Goal: Find specific page/section: Find specific page/section

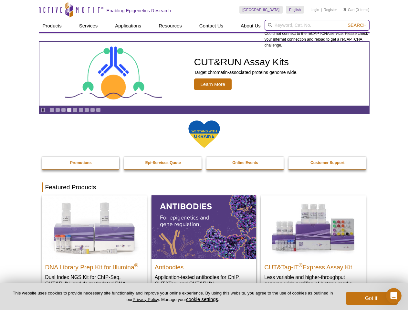
click at [317, 25] on input "search" at bounding box center [316, 25] width 105 height 11
click at [357, 25] on span "Search" at bounding box center [356, 25] width 19 height 5
click at [43, 110] on icon "Pause" at bounding box center [43, 110] width 4 height 4
click at [52, 110] on link "Go to slide 1" at bounding box center [51, 109] width 5 height 5
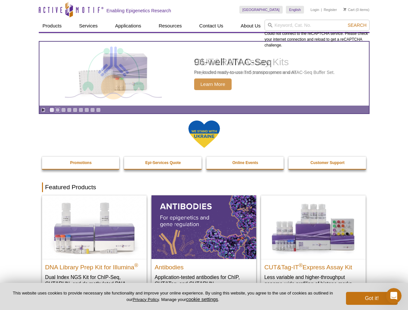
click at [57, 110] on link "Go to slide 2" at bounding box center [57, 109] width 5 height 5
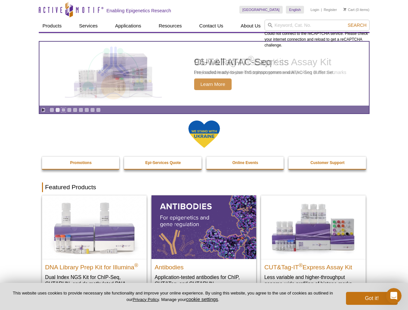
click at [63, 110] on link "Go to slide 3" at bounding box center [63, 109] width 5 height 5
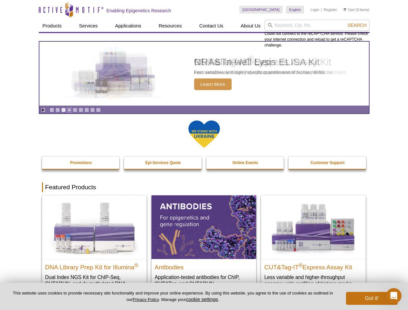
click at [69, 110] on link "Go to slide 4" at bounding box center [69, 109] width 5 height 5
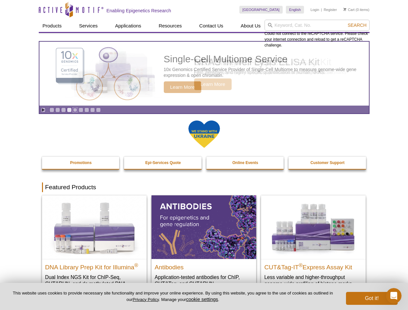
click at [75, 110] on link "Go to slide 5" at bounding box center [75, 109] width 5 height 5
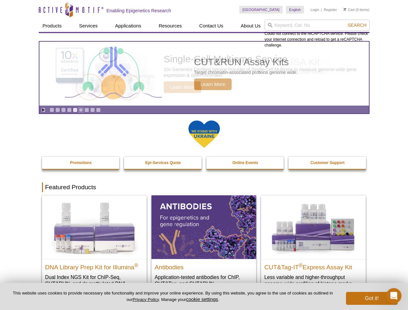
click at [81, 110] on link "Go to slide 6" at bounding box center [80, 109] width 5 height 5
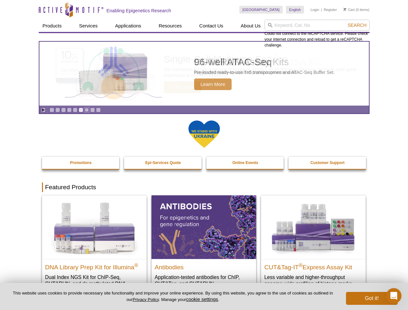
click at [87, 110] on link "Go to slide 7" at bounding box center [86, 109] width 5 height 5
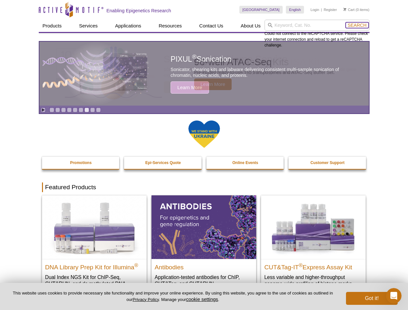
click at [357, 25] on span "Search" at bounding box center [356, 25] width 19 height 5
